Goal: Check status: Check status

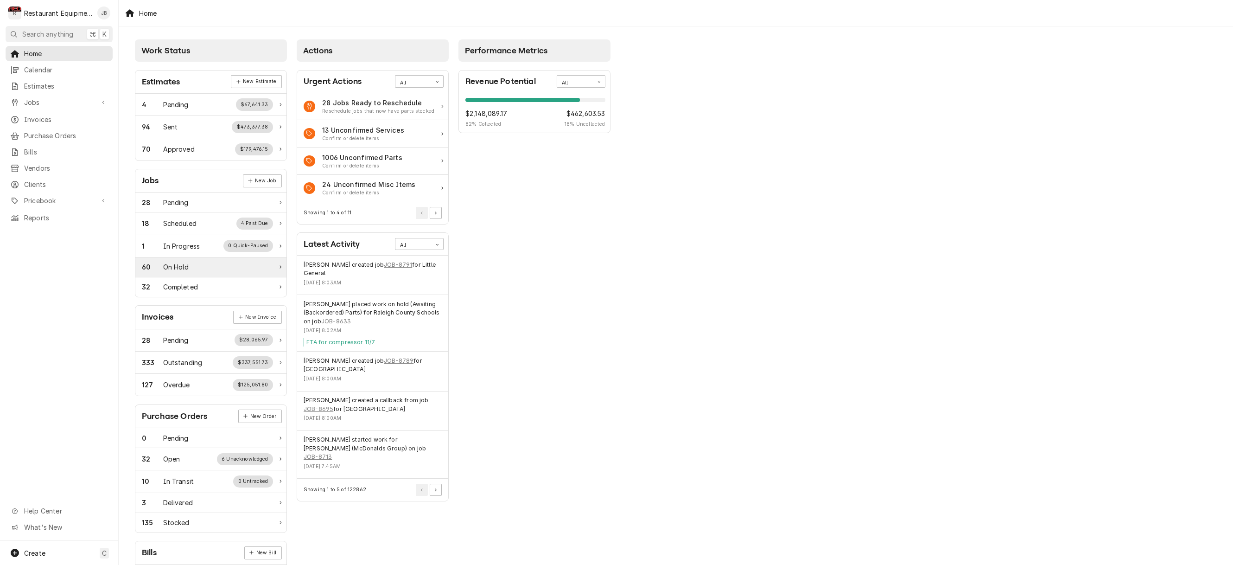
click at [169, 260] on div "60 On Hold" at bounding box center [210, 267] width 151 height 20
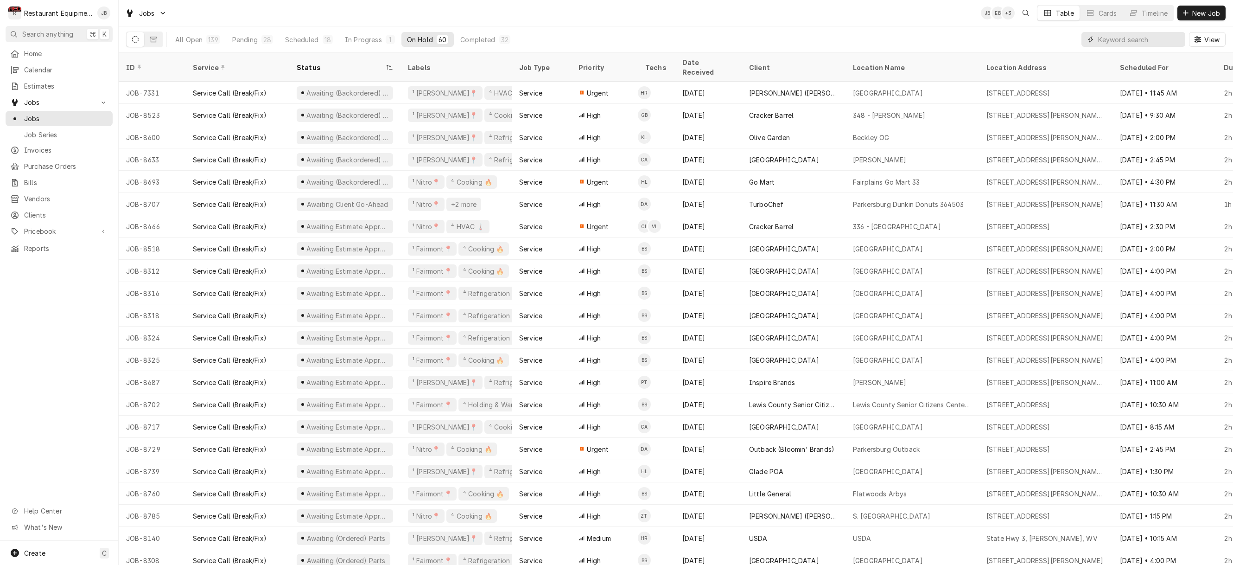
click at [1118, 44] on input "Dynamic Content Wrapper" at bounding box center [1139, 39] width 83 height 15
type input "b"
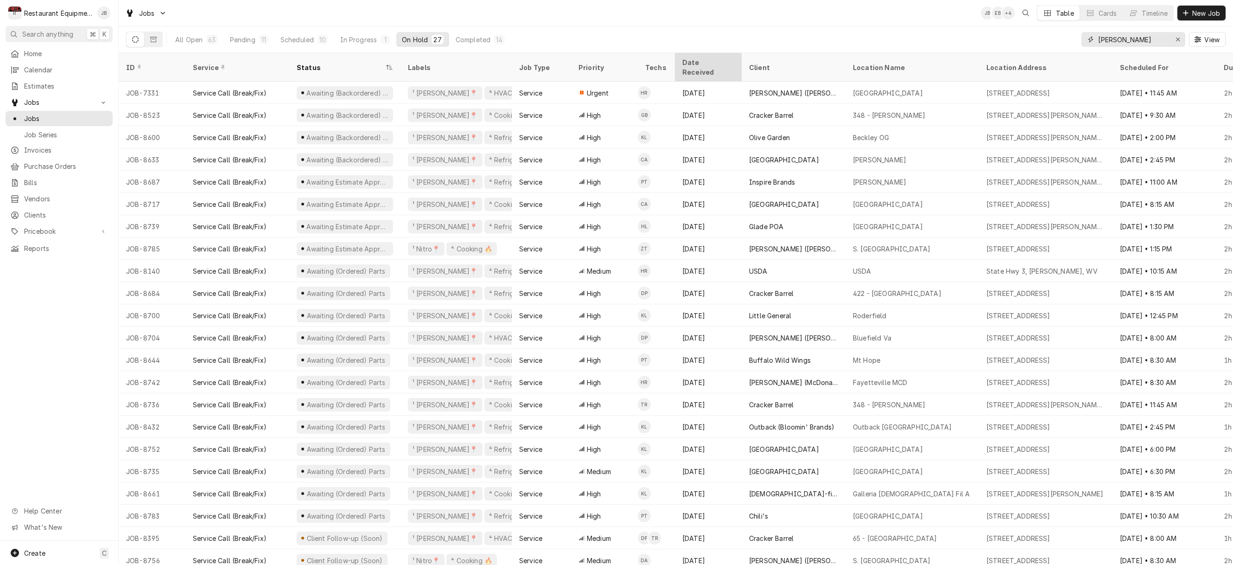
type input "[PERSON_NAME]"
click at [698, 60] on div "Date Received" at bounding box center [707, 66] width 50 height 19
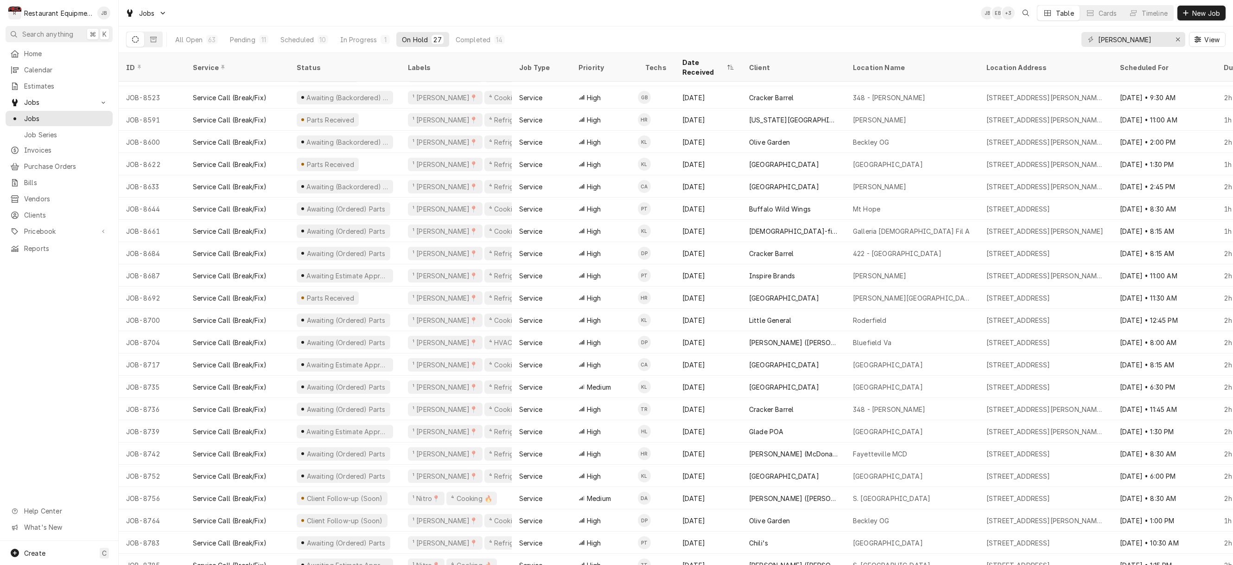
click at [712, 57] on div "Date Received" at bounding box center [708, 67] width 63 height 25
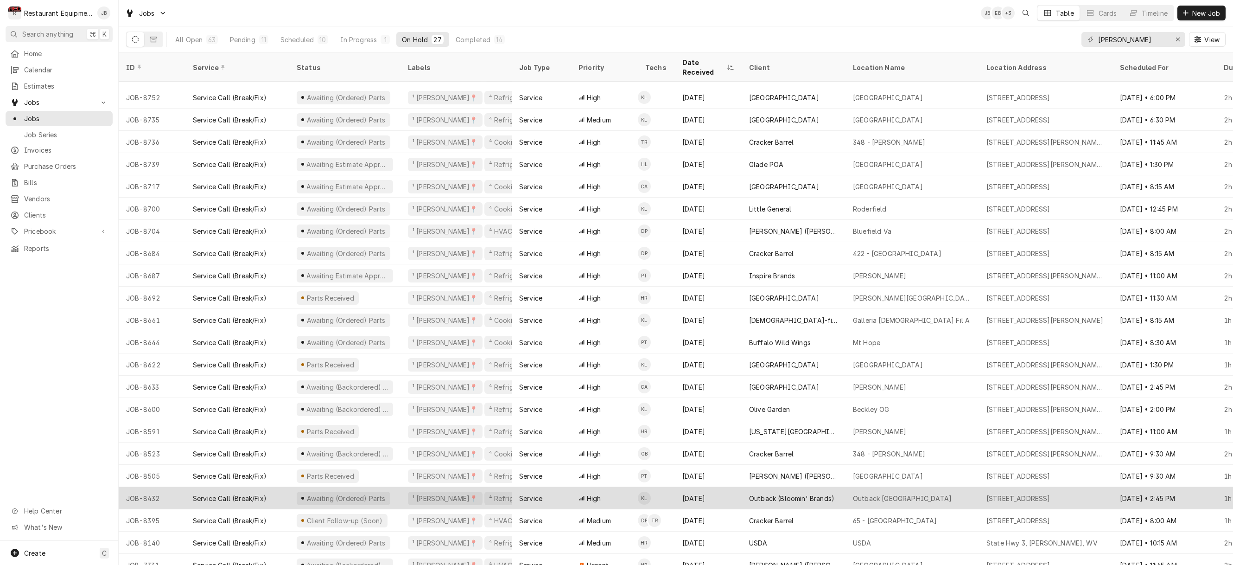
click at [726, 487] on div "[DATE]" at bounding box center [708, 498] width 67 height 22
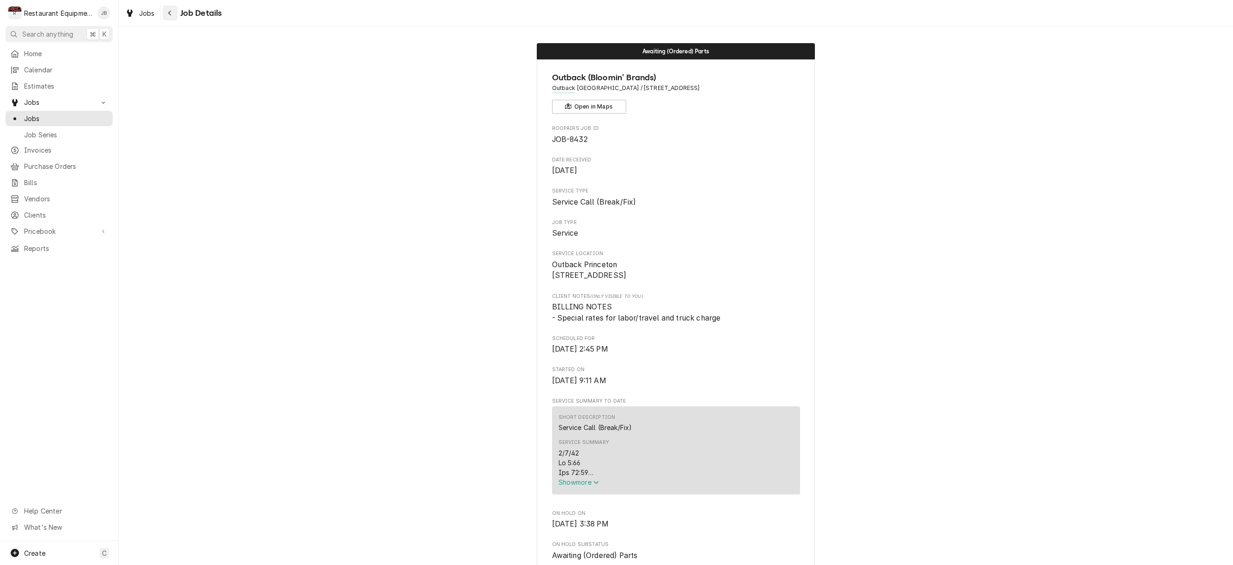
click at [173, 13] on div "Navigate back" at bounding box center [169, 12] width 9 height 9
